Goal: Information Seeking & Learning: Learn about a topic

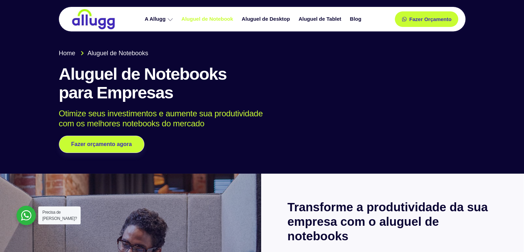
click at [202, 17] on link "Aluguel de Notebook" at bounding box center [208, 19] width 60 height 12
click at [429, 20] on span "Fazer Orçamento" at bounding box center [430, 19] width 38 height 5
click at [266, 19] on link "Aluguel de Desktop" at bounding box center [267, 19] width 57 height 12
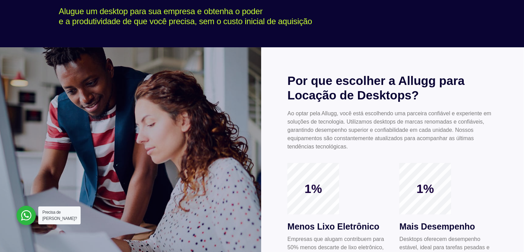
scroll to position [103, 0]
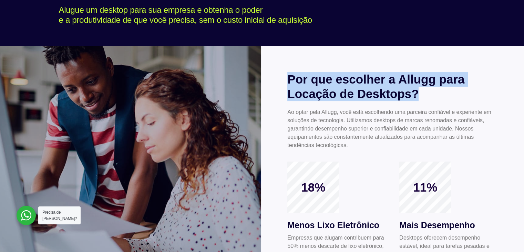
drag, startPoint x: 291, startPoint y: 82, endPoint x: 431, endPoint y: 98, distance: 141.2
click at [431, 98] on h2 "Por que escolher a Allugg para Locação de Desktops?" at bounding box center [393, 86] width 210 height 29
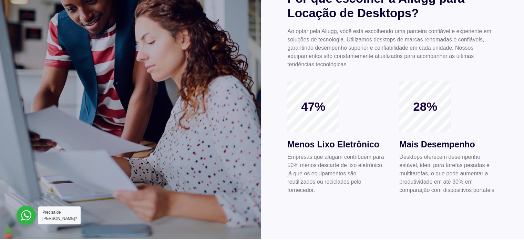
scroll to position [172, 0]
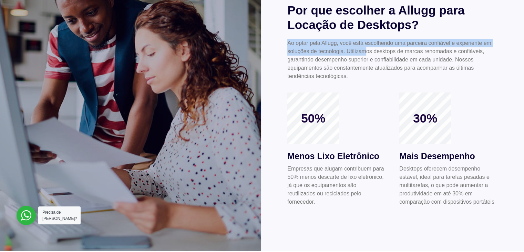
drag, startPoint x: 288, startPoint y: 46, endPoint x: 365, endPoint y: 50, distance: 77.3
click at [365, 50] on p "Ao optar pela Allugg, você está escolhendo uma parceira confiável e experiente …" at bounding box center [393, 59] width 210 height 41
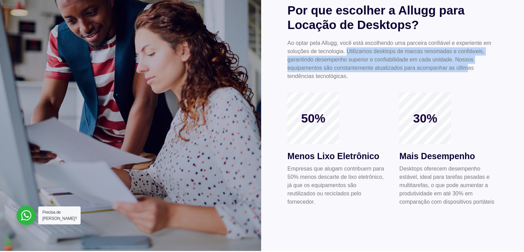
drag, startPoint x: 347, startPoint y: 51, endPoint x: 469, endPoint y: 68, distance: 122.5
click at [469, 68] on p "Ao optar pela Allugg, você está escolhendo uma parceira confiável e experiente …" at bounding box center [393, 59] width 210 height 41
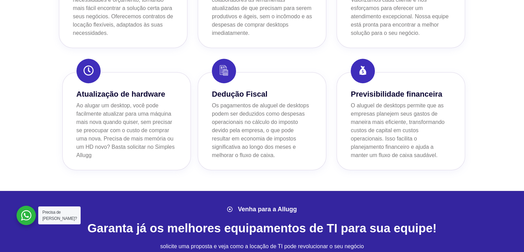
scroll to position [483, 0]
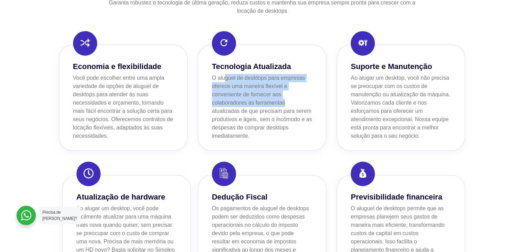
drag, startPoint x: 226, startPoint y: 77, endPoint x: 299, endPoint y: 104, distance: 77.7
click at [299, 104] on p "O aluguel de desktops para empresas oferece uma maneira flexível e conveniente …" at bounding box center [262, 107] width 100 height 66
drag, startPoint x: 299, startPoint y: 104, endPoint x: 342, endPoint y: 3, distance: 109.3
click at [299, 103] on p "O aluguel de desktops para empresas oferece uma maneira flexível e conveniente …" at bounding box center [262, 107] width 100 height 66
click at [275, 85] on p "O aluguel de desktops para empresas oferece uma maneira flexível e conveniente …" at bounding box center [262, 107] width 100 height 66
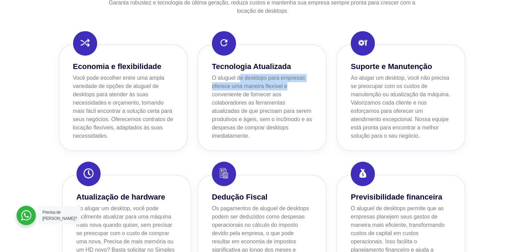
drag, startPoint x: 240, startPoint y: 79, endPoint x: 291, endPoint y: 90, distance: 52.1
click at [291, 90] on p "O aluguel de desktops para empresas oferece uma maneira flexível e conveniente …" at bounding box center [262, 107] width 100 height 66
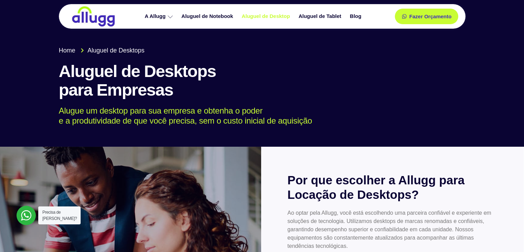
scroll to position [0, 0]
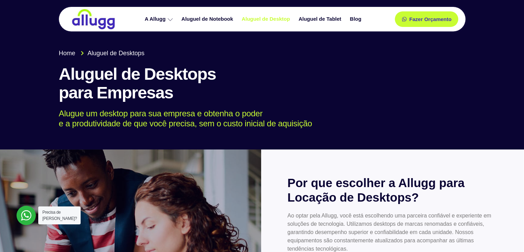
click at [401, 68] on h1 "Aluguel de Desktops para Empresas" at bounding box center [262, 83] width 407 height 37
